Goal: Task Accomplishment & Management: Manage account settings

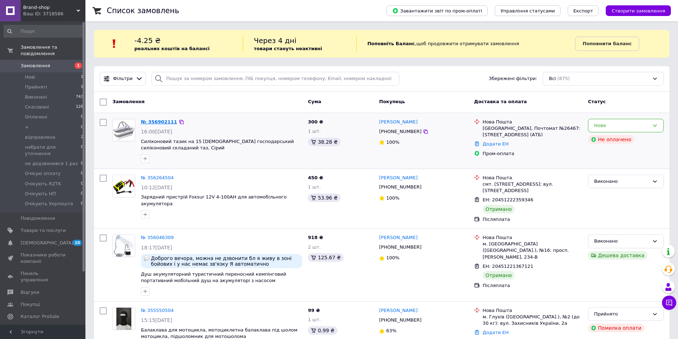
click at [159, 122] on link "№ 356902111" at bounding box center [159, 121] width 36 height 5
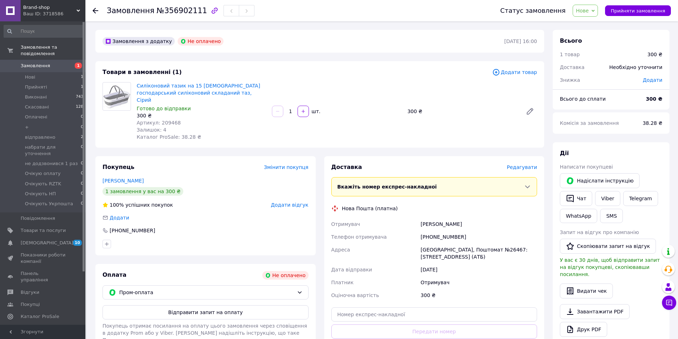
click at [589, 11] on span "Нове" at bounding box center [582, 11] width 13 height 6
click at [589, 30] on li "Прийнято" at bounding box center [605, 25] width 65 height 11
drag, startPoint x: 158, startPoint y: 123, endPoint x: 179, endPoint y: 121, distance: 21.4
click at [179, 126] on div "Залишок: 3" at bounding box center [202, 129] width 130 height 7
drag, startPoint x: 237, startPoint y: 120, endPoint x: 265, endPoint y: 120, distance: 27.4
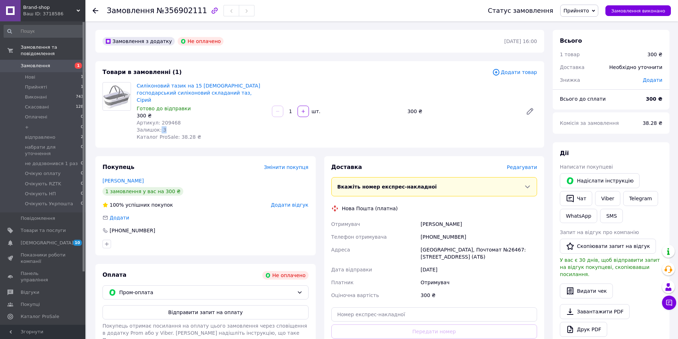
click at [238, 126] on div "Залишок: 3" at bounding box center [202, 129] width 130 height 7
click at [358, 132] on div "Силіконовий тазик на 15 літрів господарський силіконовий складаний таз, Сірий Г…" at bounding box center [337, 111] width 406 height 61
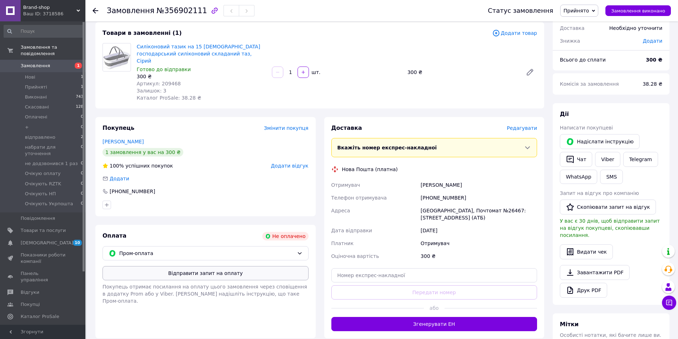
scroll to position [107, 0]
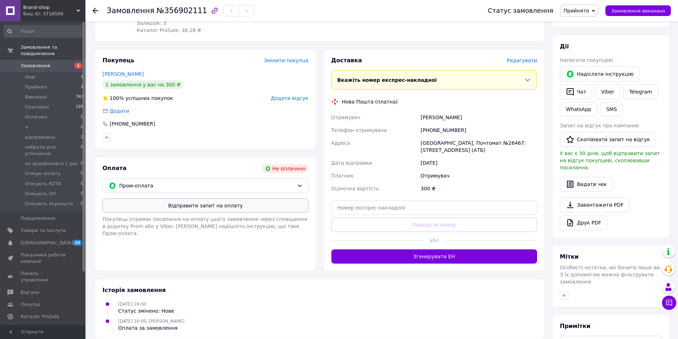
click at [209, 201] on button "Відправити запит на оплату" at bounding box center [206, 206] width 206 height 14
click at [594, 77] on button "Надіслати інструкцію" at bounding box center [600, 74] width 80 height 15
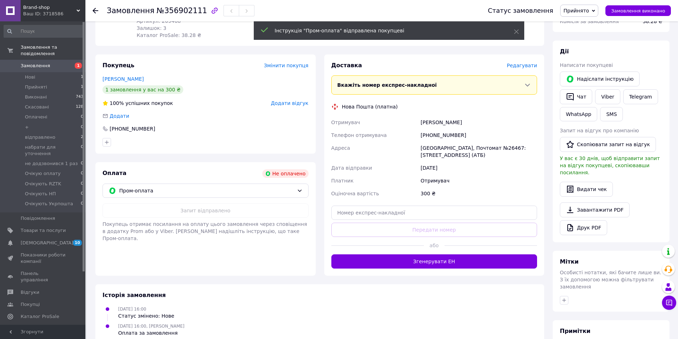
scroll to position [0, 0]
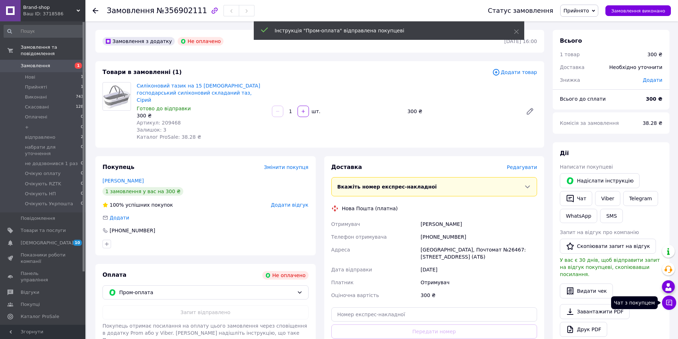
drag, startPoint x: 671, startPoint y: 305, endPoint x: 671, endPoint y: 287, distance: 18.2
click at [672, 303] on icon at bounding box center [669, 302] width 7 height 7
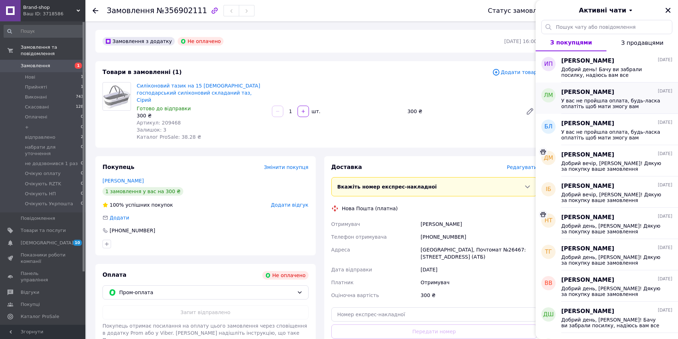
click at [609, 106] on span "У вас не пройшла оплата, будь-ласка оплатіть щоб мати змогу вам відправити поси…" at bounding box center [612, 103] width 101 height 11
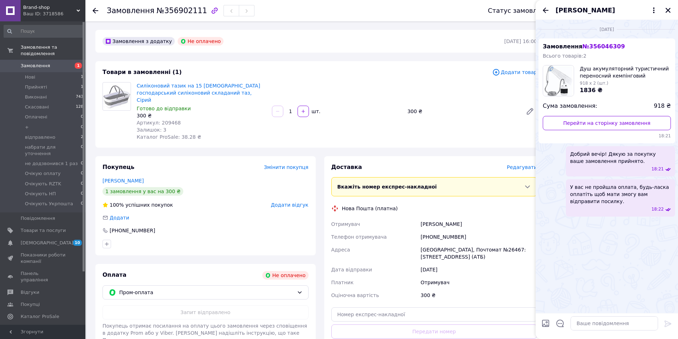
click at [578, 155] on span "Добрий вечір! Дякую за покупку ваше замовлення прийнято." at bounding box center [620, 158] width 101 height 14
copy span "Добрий вечір! Дякую за покупку ваше замовлення прийнято."
click at [474, 132] on div "Силіконовий тазик на 15 літрів господарський силіконовий складаний таз, Сірий Г…" at bounding box center [337, 111] width 406 height 61
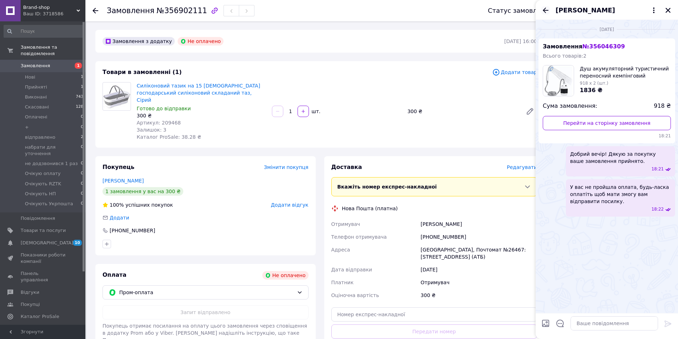
click at [542, 12] on icon "Назад" at bounding box center [546, 10] width 9 height 9
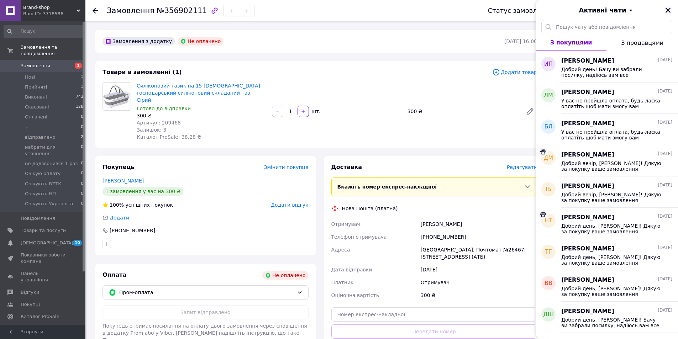
click at [671, 12] on icon "Закрити" at bounding box center [668, 10] width 6 height 6
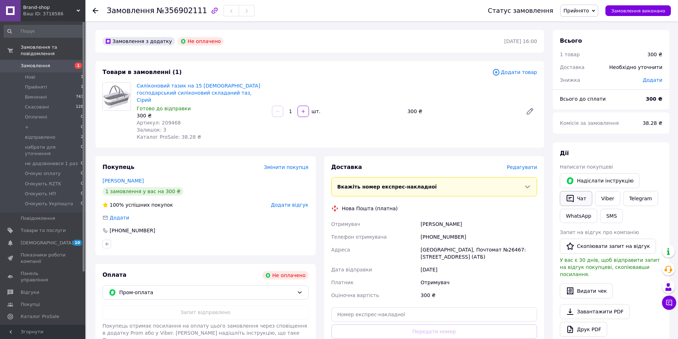
click at [581, 202] on button "Чат" at bounding box center [576, 198] width 32 height 15
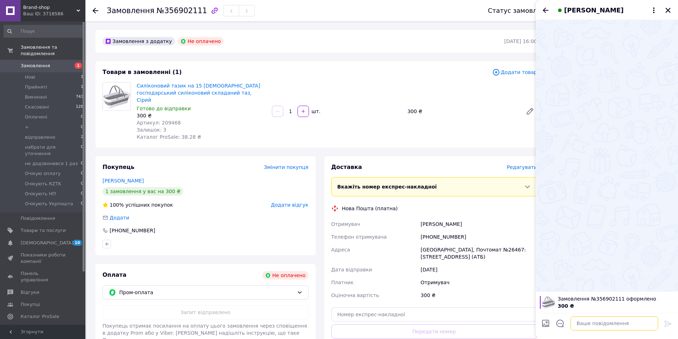
paste textarea "Добрий вечір! Дякую за покупку ваше замовлення прийнято."
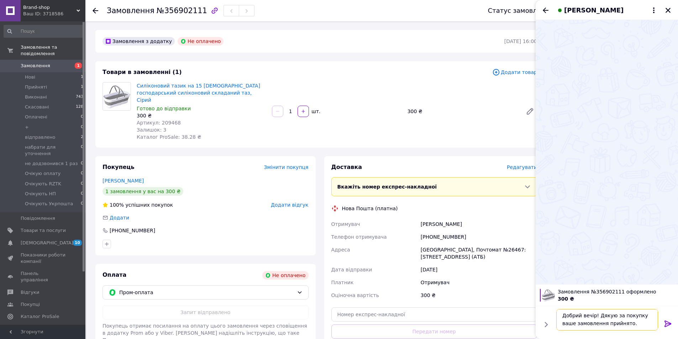
scroll to position [1, 0]
click at [590, 316] on textarea "Добрий вечір! Дякую за покупку ваше замовлення прийнято." at bounding box center [608, 319] width 102 height 21
type textarea "Добрий день! Дякую за покупку ваше замовлення прийнято."
click at [665, 321] on icon at bounding box center [668, 324] width 7 height 6
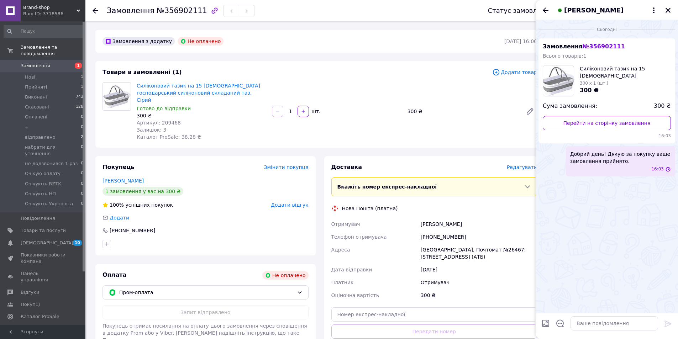
scroll to position [0, 0]
click at [544, 9] on icon "Назад" at bounding box center [546, 10] width 9 height 9
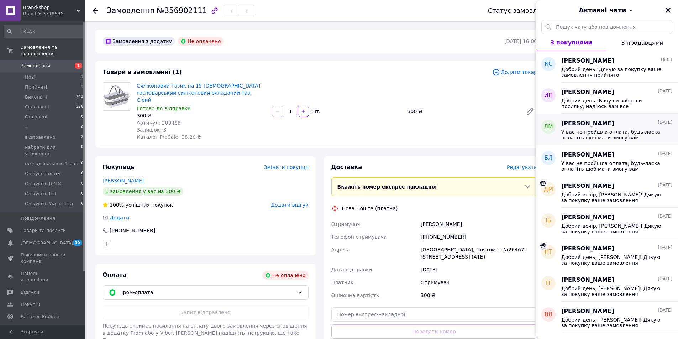
click at [591, 137] on span "У вас не пройшла оплата, будь-ласка оплатіть щоб мати змогу вам відправити поси…" at bounding box center [612, 134] width 101 height 11
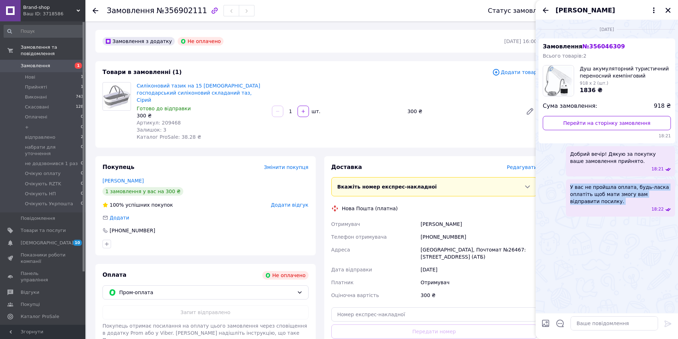
drag, startPoint x: 569, startPoint y: 187, endPoint x: 605, endPoint y: 210, distance: 42.4
click at [605, 210] on div "У вас не пройшла оплата, будь-ласка оплатіть щоб мати змогу вам відправити поси…" at bounding box center [620, 197] width 109 height 37
copy span "У вас не пройшла оплата, будь-ласка оплатіть щоб мати змогу вам відправити поси…"
click at [542, 11] on icon "Назад" at bounding box center [546, 10] width 9 height 9
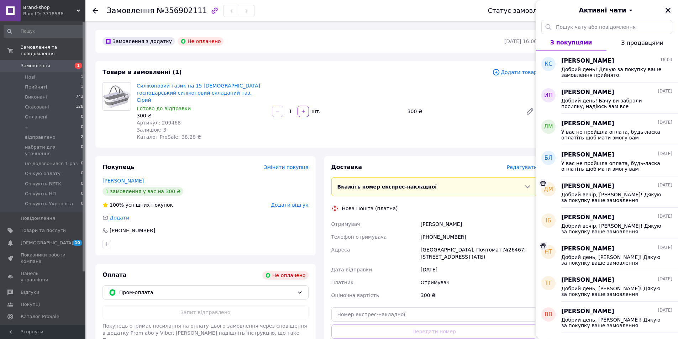
click at [544, 10] on div "Активні чати" at bounding box center [607, 10] width 142 height 20
click at [666, 10] on icon "Закрити" at bounding box center [668, 10] width 6 height 6
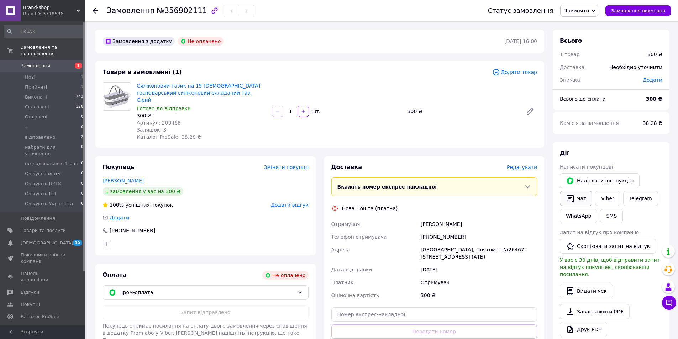
click at [578, 202] on button "Чат" at bounding box center [576, 198] width 32 height 15
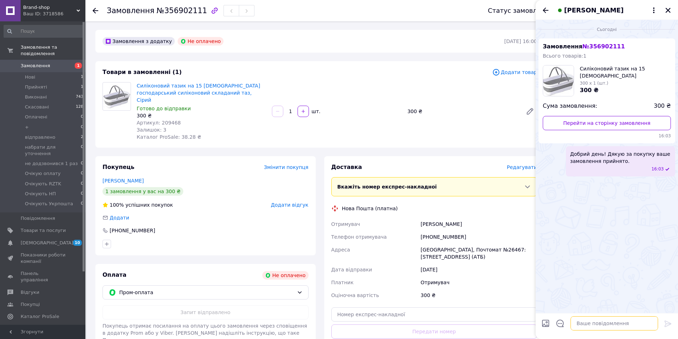
paste textarea "У вас не пройшла оплата, будь-ласка оплатіть щоб мати змогу вам відправити поси…"
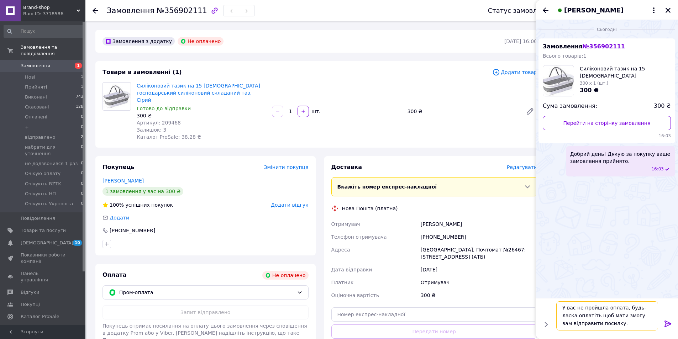
scroll to position [1, 0]
type textarea "У вас не пройшла оплата, будь-ласка оплатіть щоб мати змогу вам відправити поси…"
click at [666, 324] on icon at bounding box center [668, 324] width 9 height 9
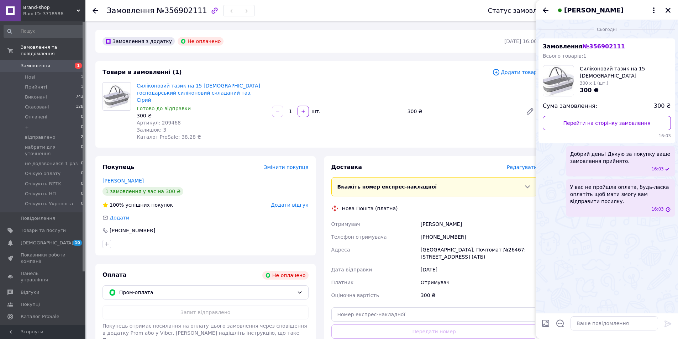
scroll to position [0, 0]
click at [593, 208] on div "16:03" at bounding box center [622, 210] width 98 height 6
click at [672, 11] on button "Закрити" at bounding box center [668, 10] width 9 height 9
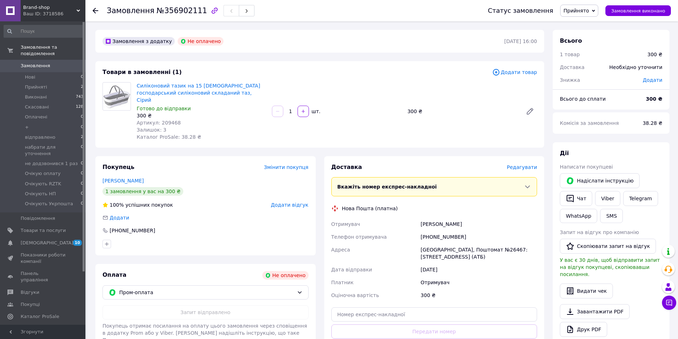
click at [432, 232] on div "[PHONE_NUMBER]" at bounding box center [478, 237] width 119 height 13
click at [606, 200] on link "Viber" at bounding box center [607, 198] width 25 height 15
click at [574, 202] on icon "button" at bounding box center [570, 198] width 9 height 9
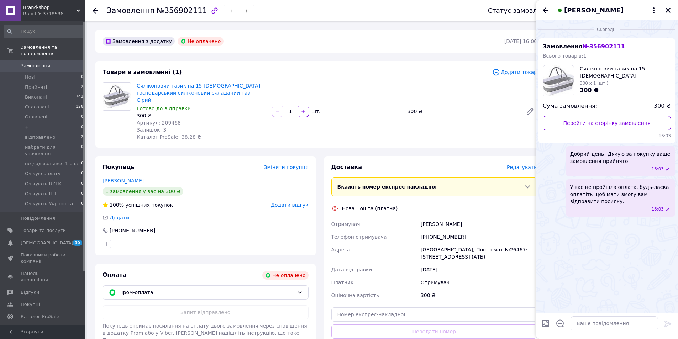
click at [573, 153] on span "Добрий день! Дякую за покупку ваше замовлення прийнято." at bounding box center [620, 158] width 101 height 14
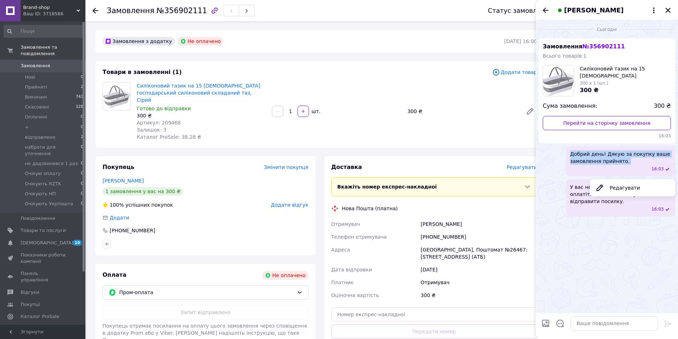
click at [573, 153] on span "Добрий день! Дякую за покупку ваше замовлення прийнято." at bounding box center [620, 158] width 101 height 14
copy span "Добрий день! Дякую за покупку ваше замовлення прийнято."
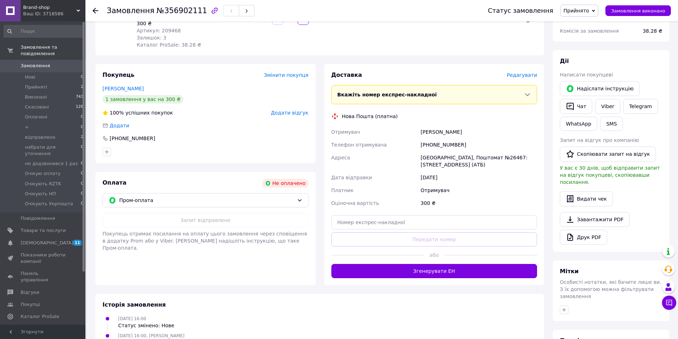
scroll to position [107, 0]
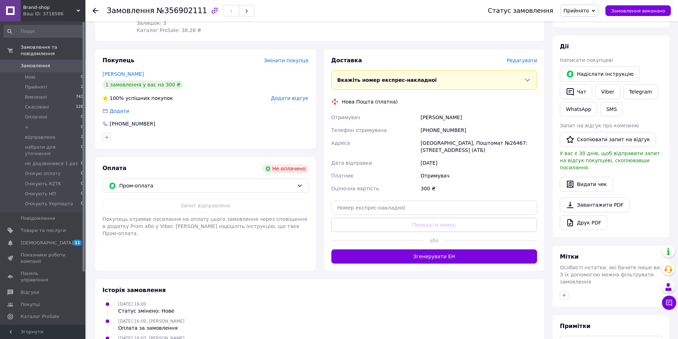
click at [40, 63] on span "Замовлення" at bounding box center [36, 66] width 30 height 6
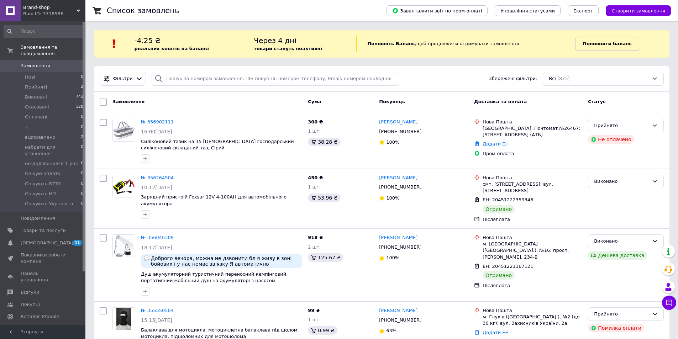
click at [617, 45] on b "Поповнити баланс" at bounding box center [607, 43] width 49 height 5
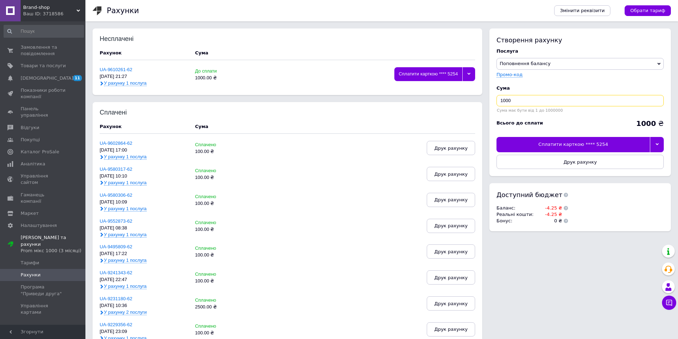
drag, startPoint x: 520, startPoint y: 102, endPoint x: 488, endPoint y: 100, distance: 31.8
click at [488, 100] on div "Створення рахунку Послуга Поповнення балансу Premium-дизайн Промо-код Cума 1000…" at bounding box center [578, 133] width 185 height 210
drag, startPoint x: 502, startPoint y: 99, endPoint x: 533, endPoint y: 98, distance: 31.0
click at [533, 98] on input "5" at bounding box center [580, 100] width 167 height 11
type input "10"
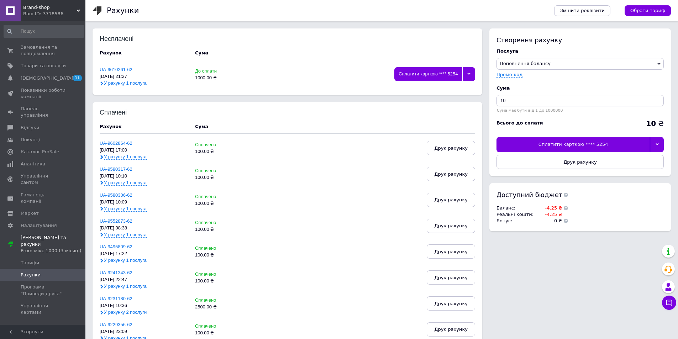
click at [662, 146] on div at bounding box center [657, 144] width 14 height 15
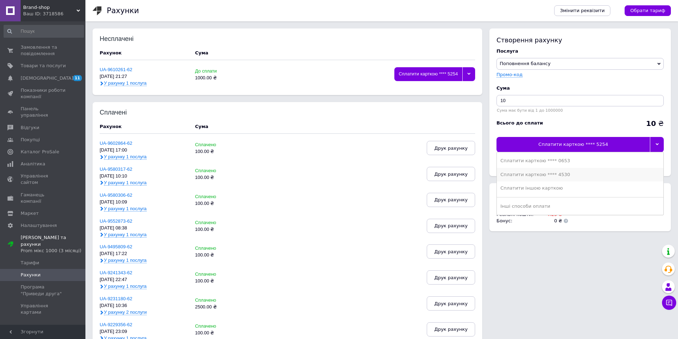
click at [592, 176] on div "Сплатити карткою **** 4530" at bounding box center [581, 175] width 160 height 6
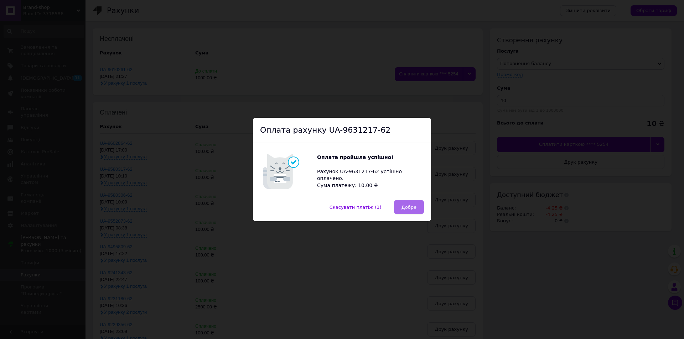
click at [411, 207] on span "Добре" at bounding box center [408, 207] width 15 height 5
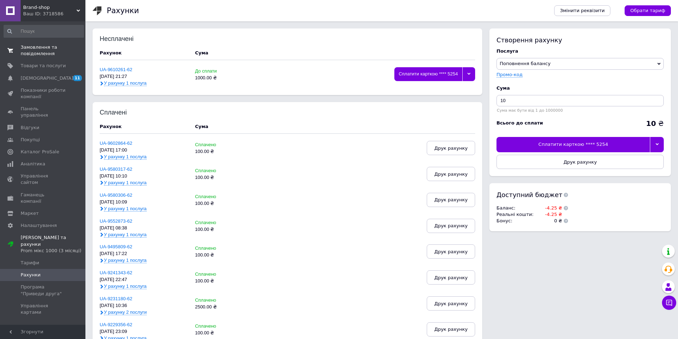
click at [42, 48] on span "Замовлення та повідомлення" at bounding box center [43, 50] width 45 height 13
